Goal: Find specific page/section: Find specific page/section

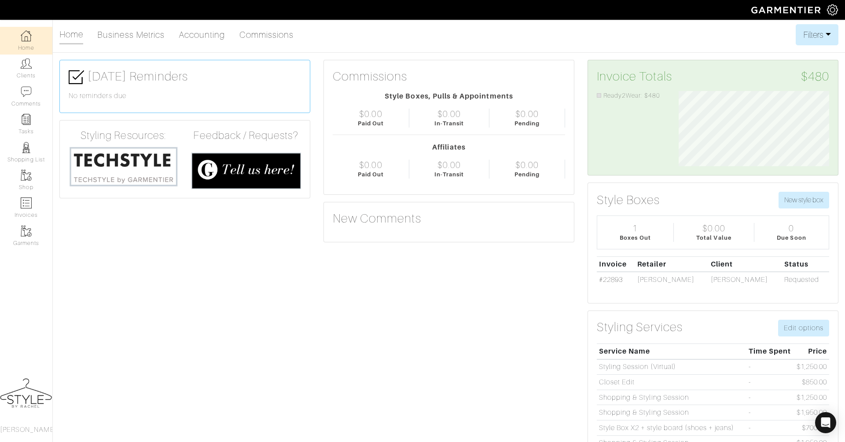
scroll to position [75, 164]
click at [24, 66] on img at bounding box center [26, 63] width 11 height 11
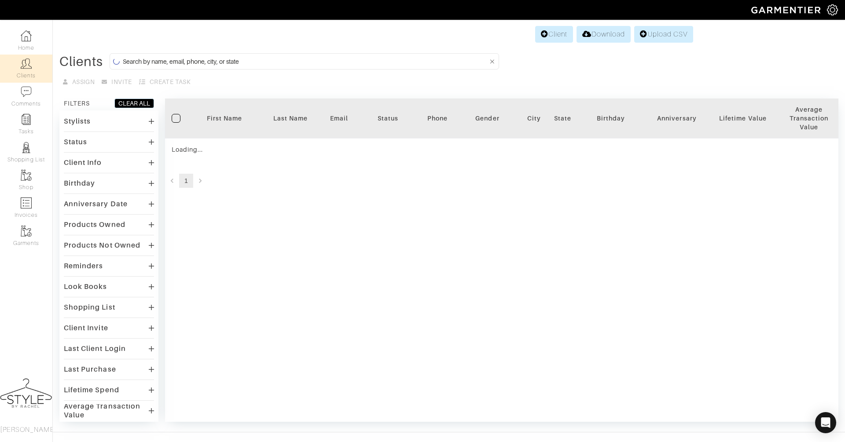
click at [167, 57] on input at bounding box center [305, 61] width 365 height 11
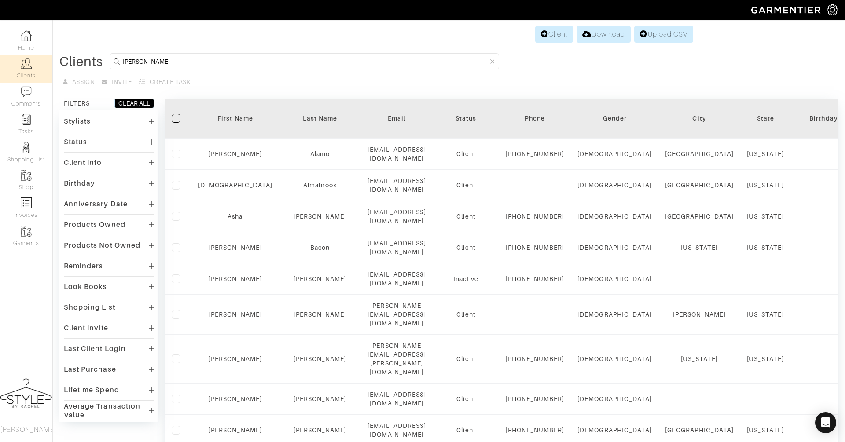
type input "sara"
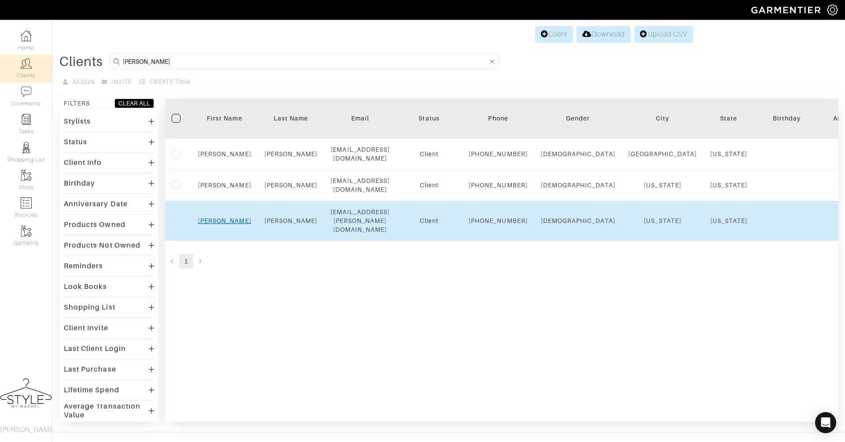
click at [223, 224] on link "Sarah" at bounding box center [224, 220] width 53 height 7
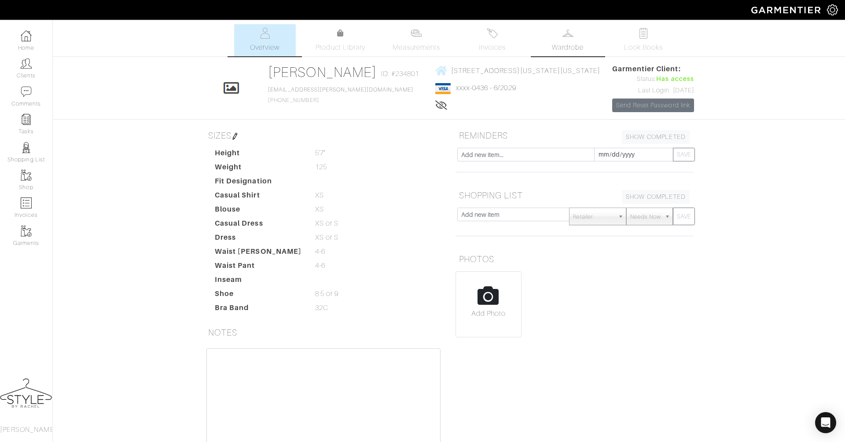
click at [560, 37] on link "Wardrobe" at bounding box center [568, 40] width 62 height 32
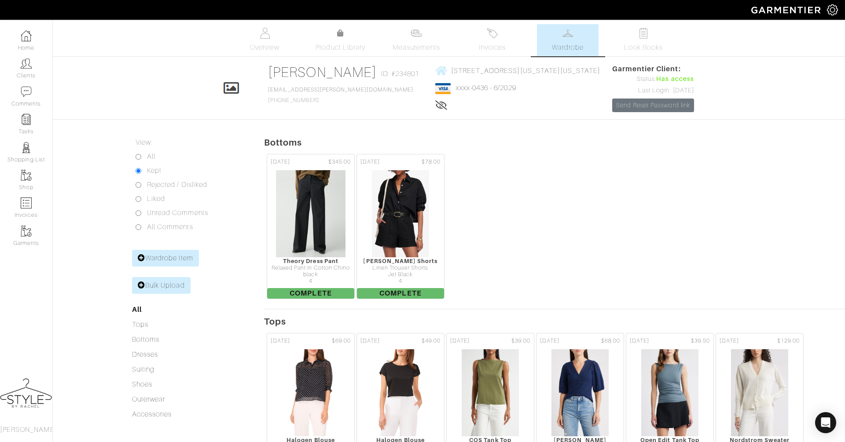
scroll to position [6, 0]
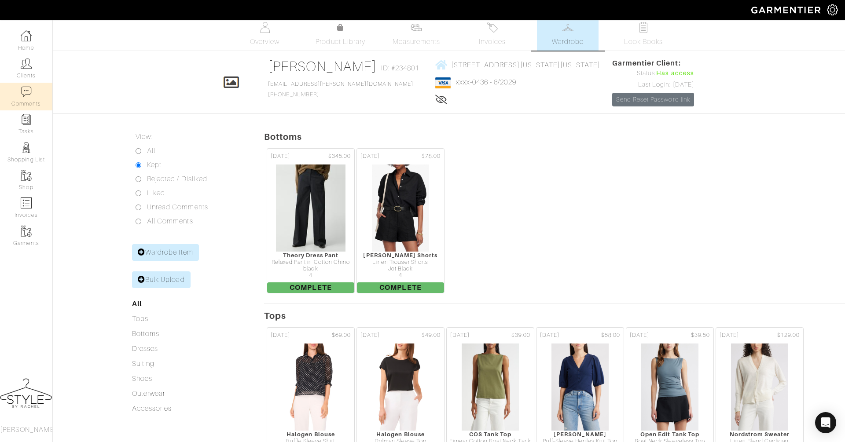
click at [18, 99] on link "Comments" at bounding box center [26, 97] width 52 height 28
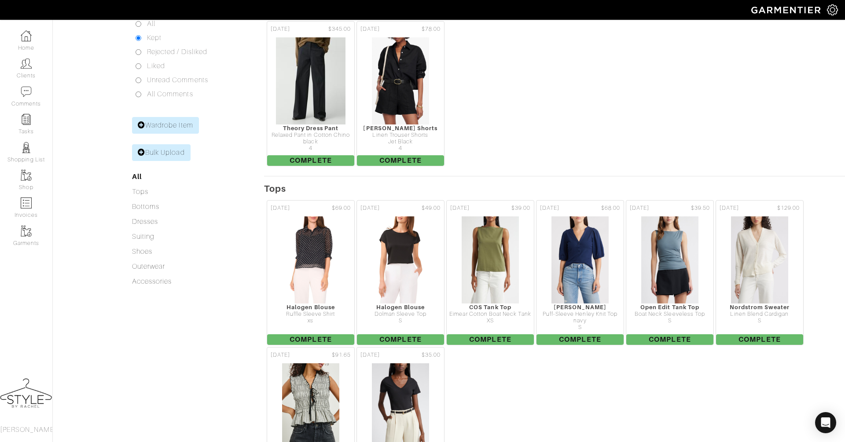
scroll to position [101, 0]
